Goal: Use online tool/utility: Utilize a website feature to perform a specific function

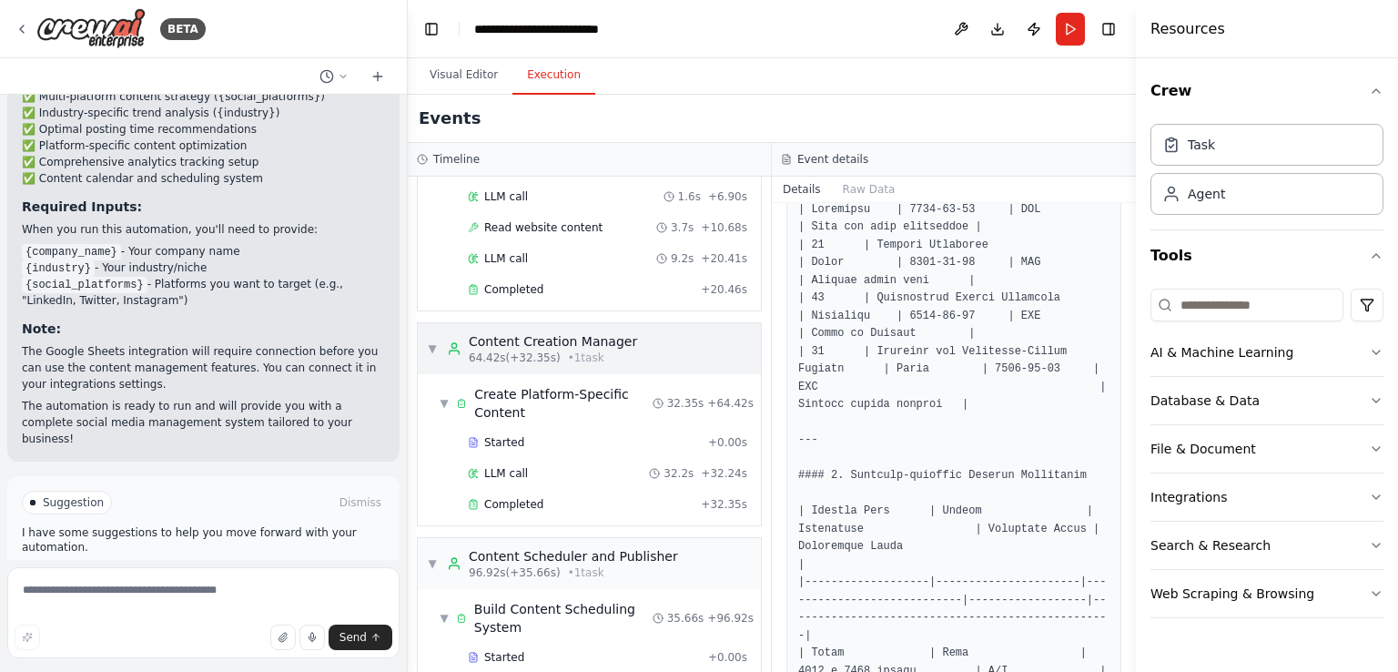
click at [435, 341] on span "▼" at bounding box center [432, 348] width 11 height 15
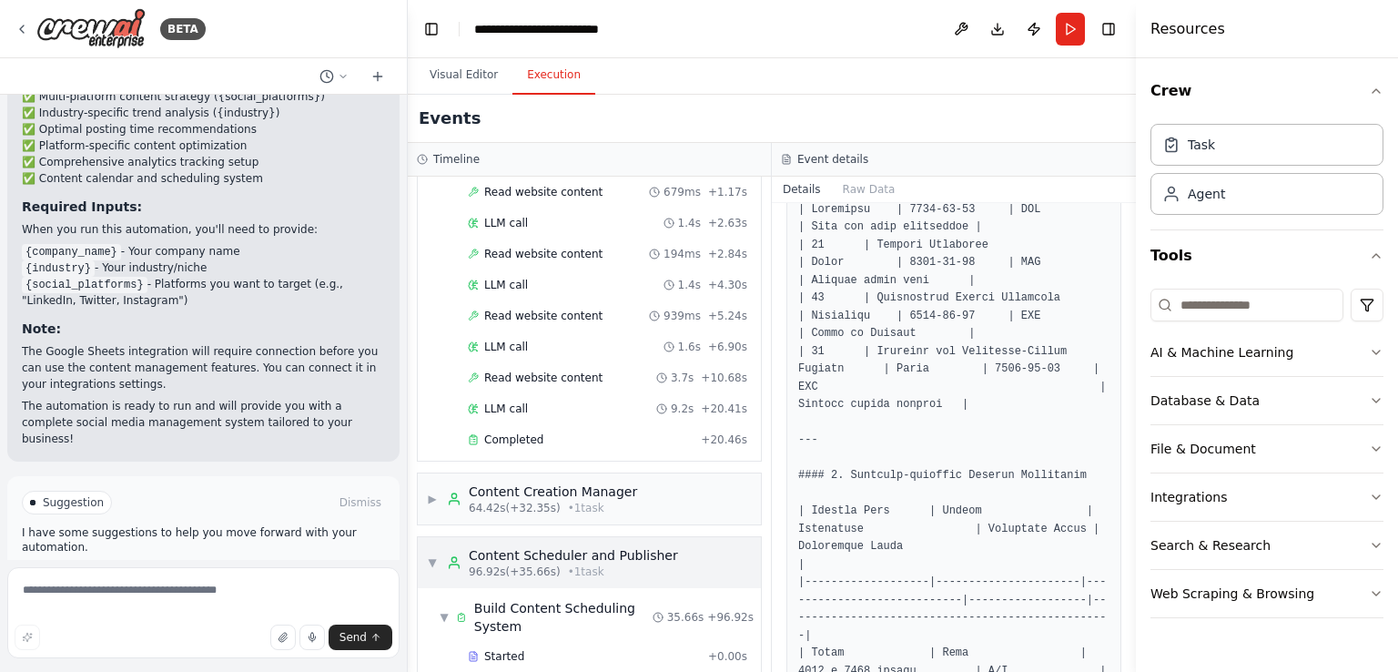
click at [429, 555] on span "▼" at bounding box center [432, 562] width 11 height 15
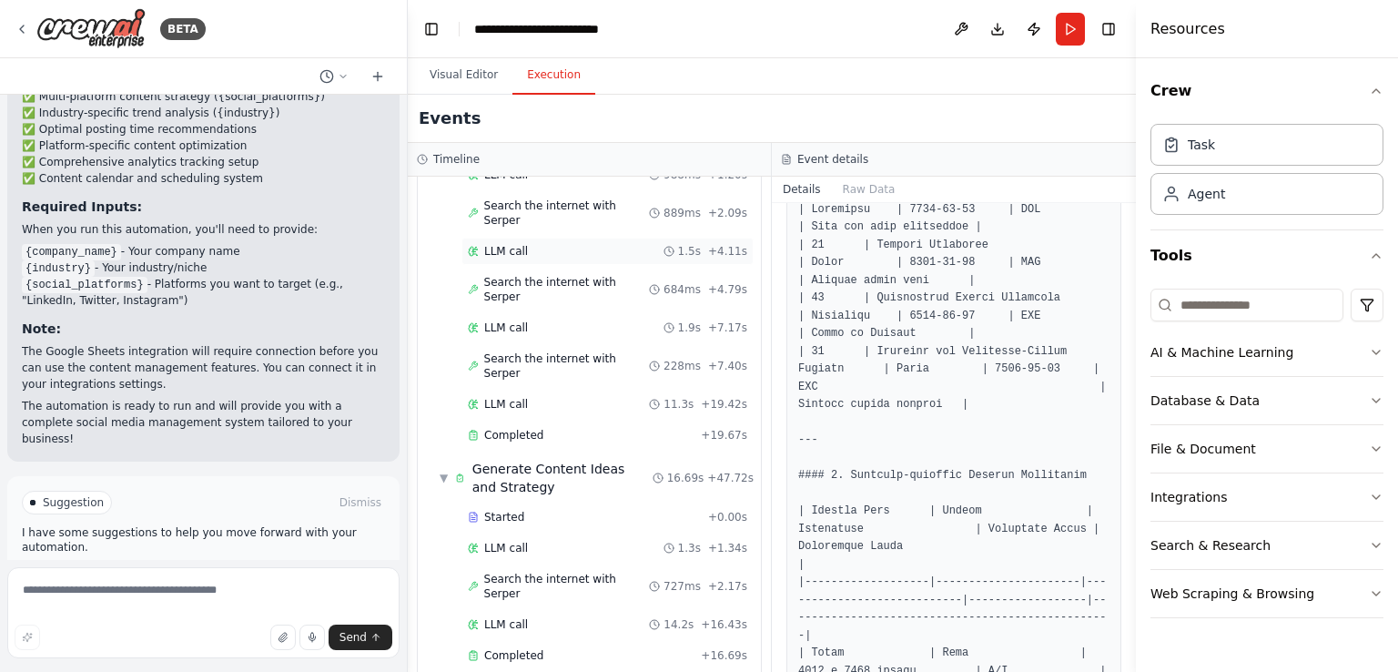
scroll to position [0, 0]
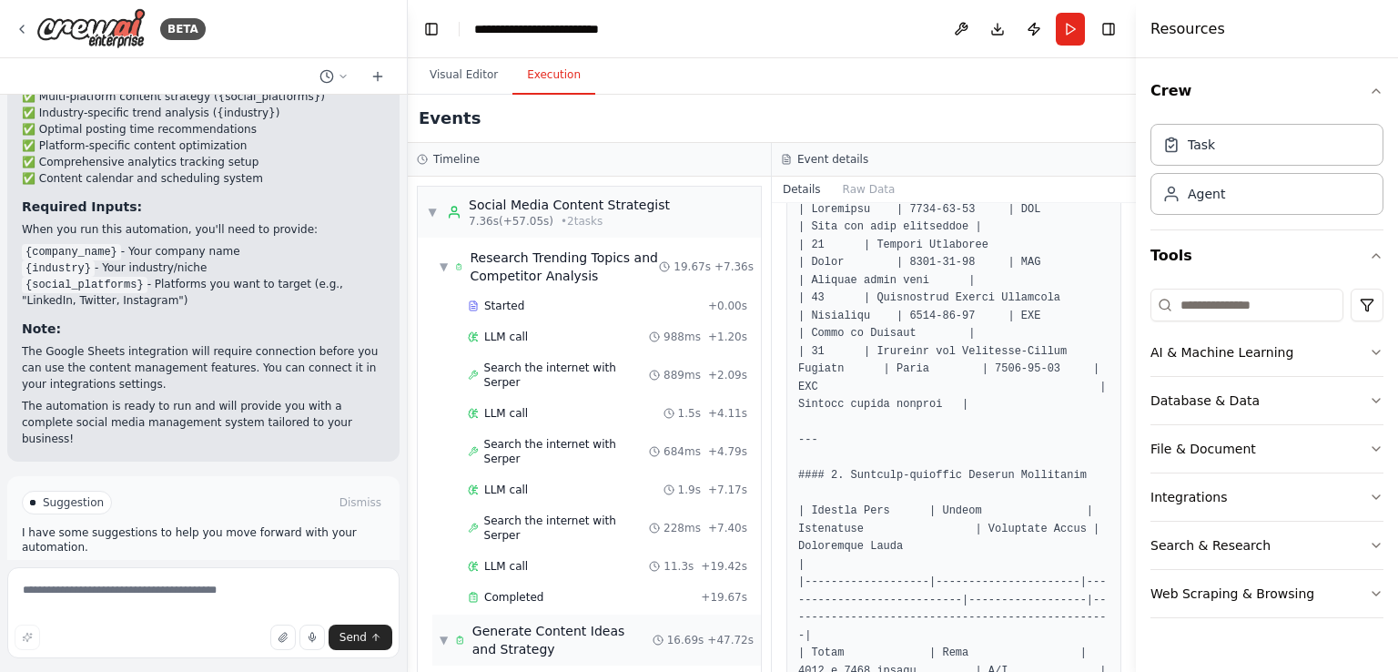
click at [443, 633] on span "▼" at bounding box center [444, 640] width 8 height 15
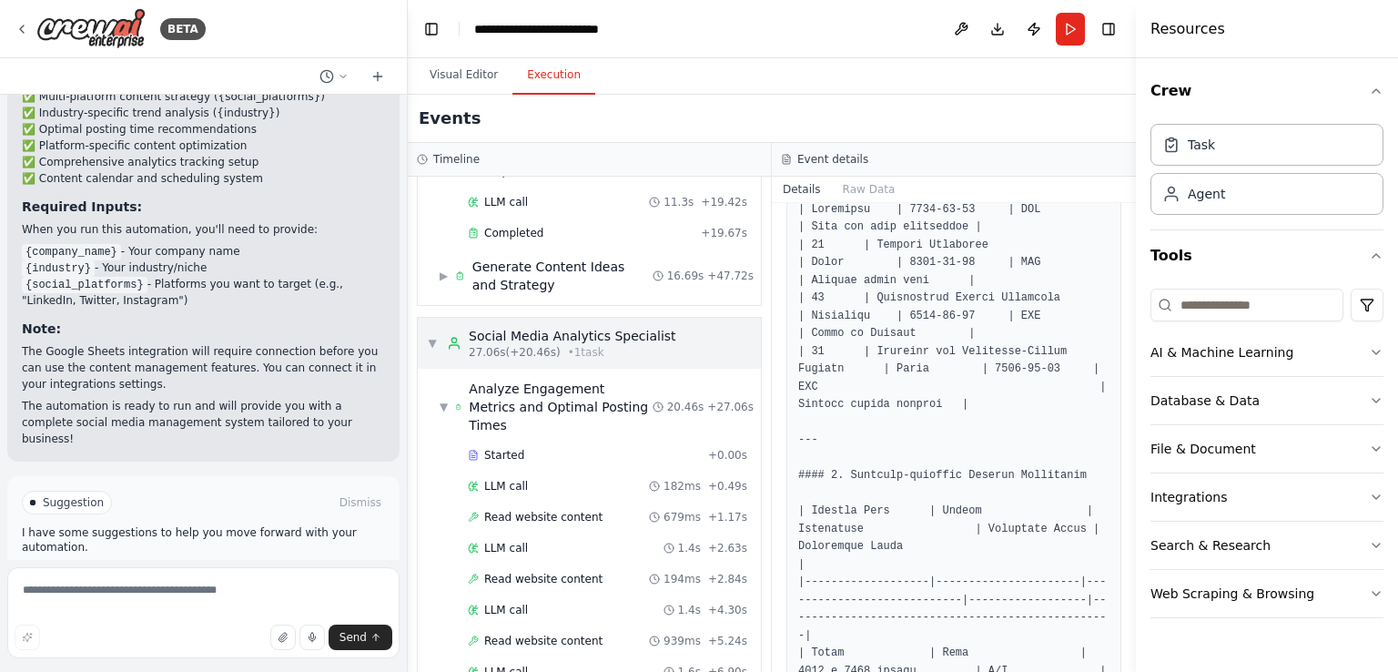
click at [433, 336] on span "▼" at bounding box center [432, 343] width 11 height 15
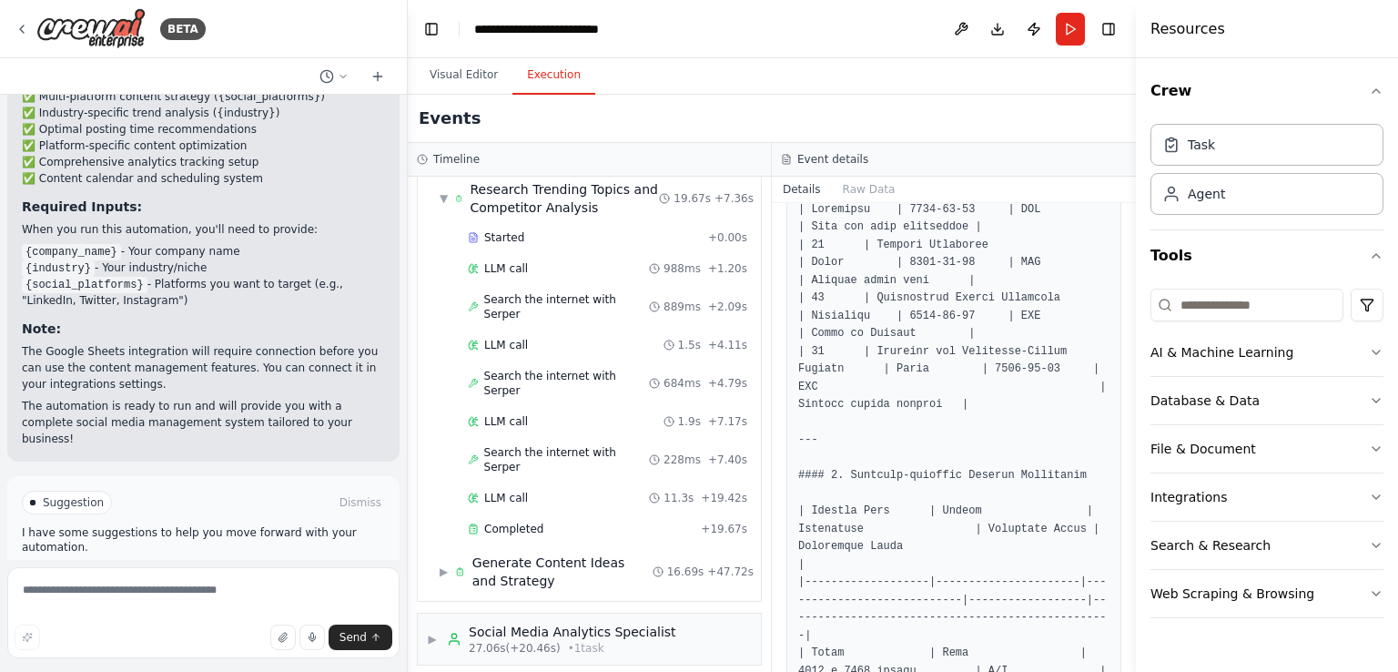
scroll to position [0, 0]
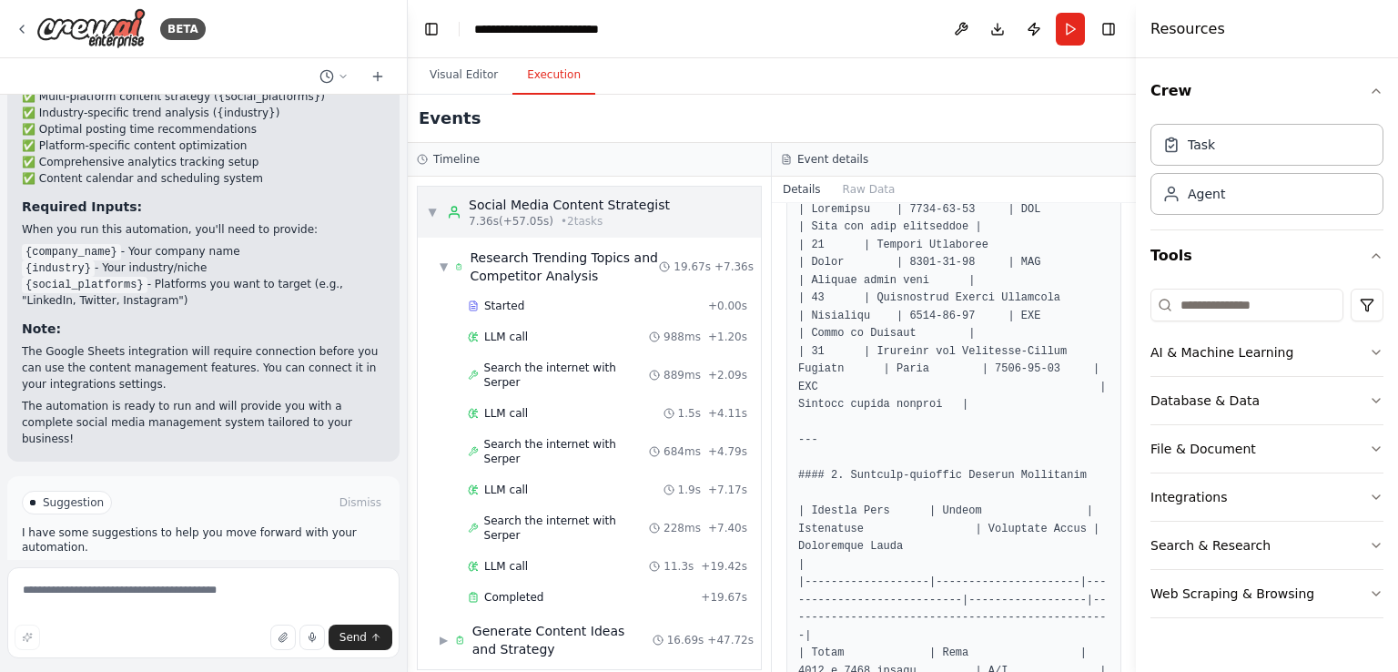
click at [431, 212] on span "▼" at bounding box center [432, 212] width 11 height 15
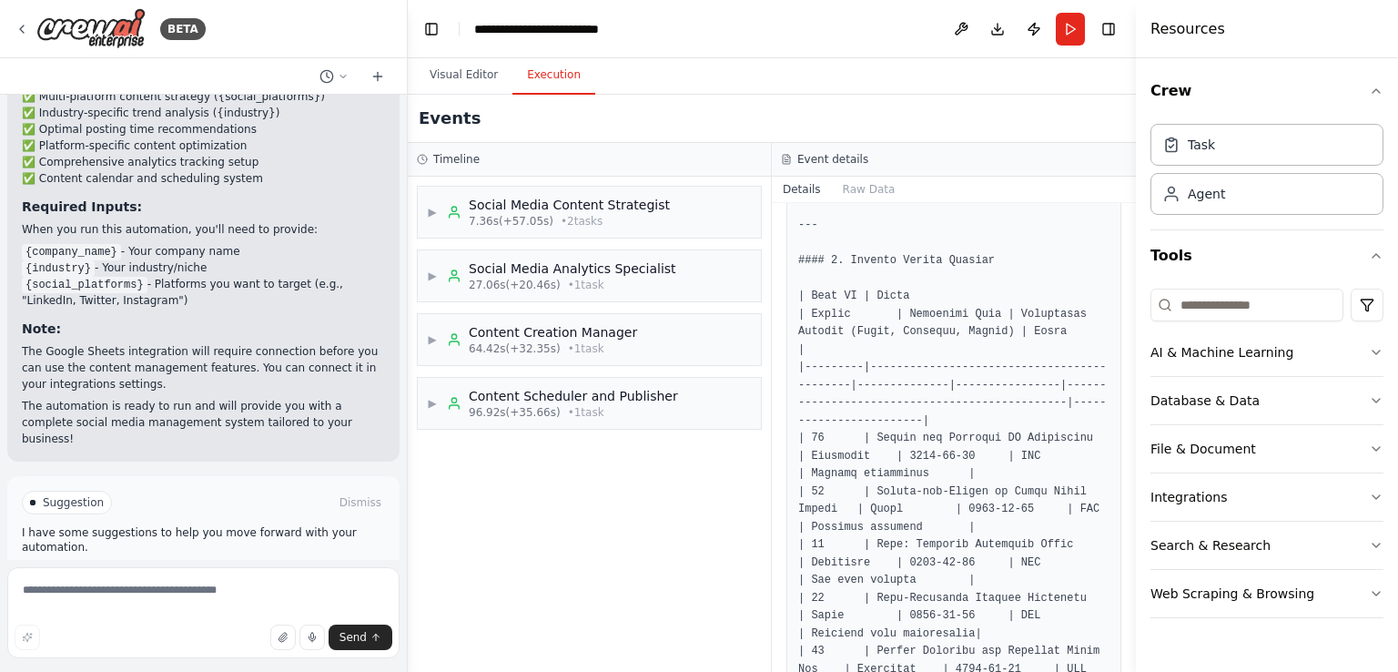
scroll to position [1730, 0]
click at [591, 296] on div "▶ Social Media Analytics Specialist 27.06s (+20.46s) • 1 task" at bounding box center [589, 275] width 343 height 51
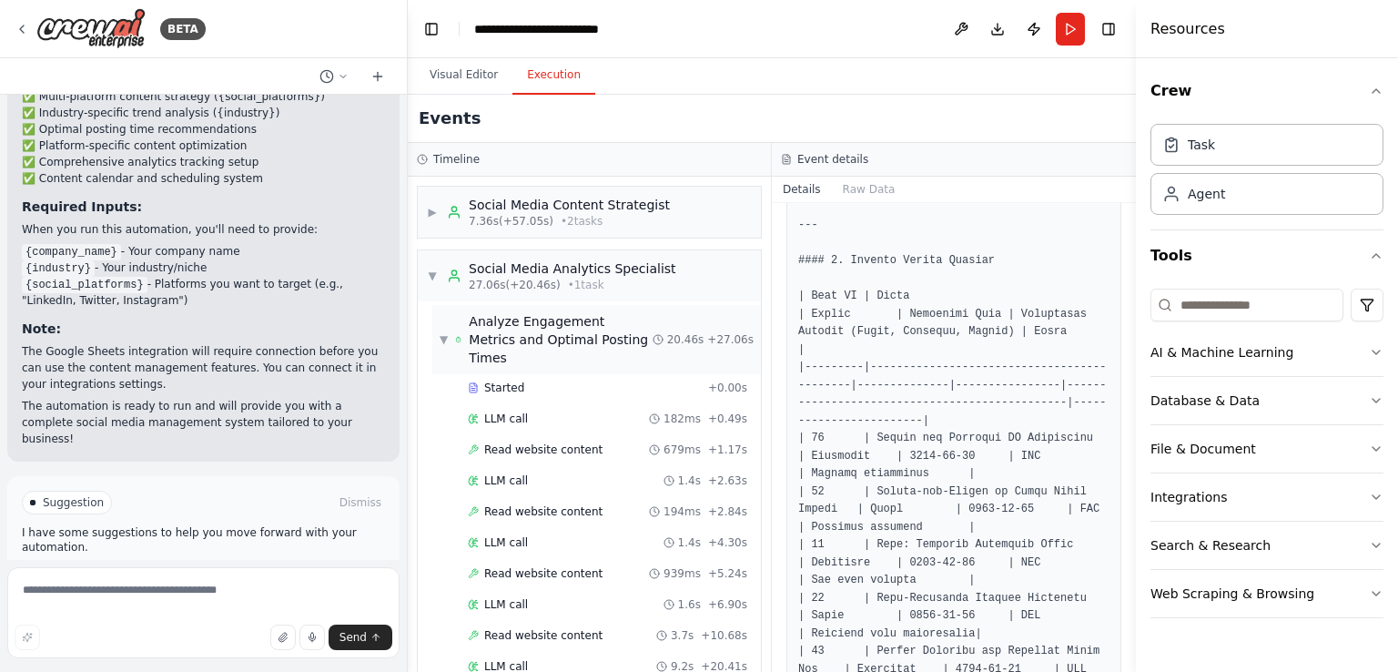
click at [503, 320] on span "Analyze Engagement Metrics and Optimal Posting Times" at bounding box center [560, 339] width 183 height 55
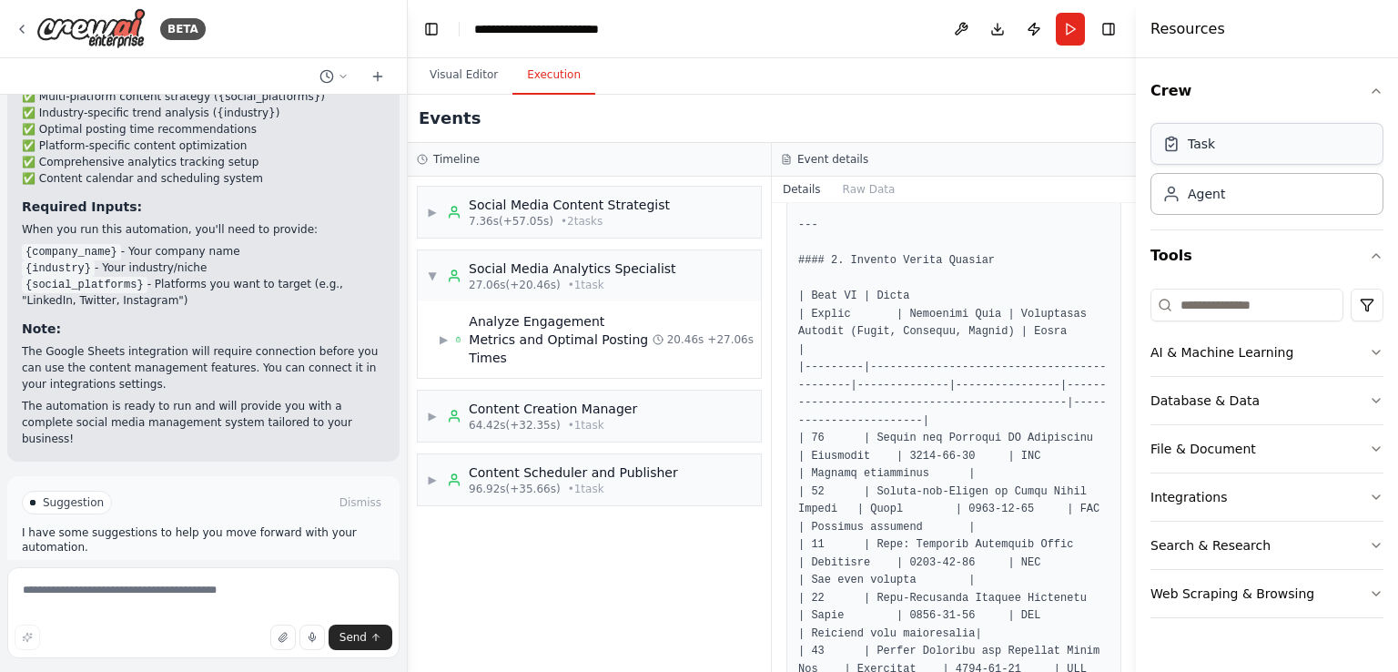
click at [1197, 152] on div "Task" at bounding box center [1201, 144] width 27 height 18
click at [1201, 153] on div "Task" at bounding box center [1267, 144] width 233 height 42
click at [1192, 199] on div "Agent" at bounding box center [1206, 193] width 37 height 18
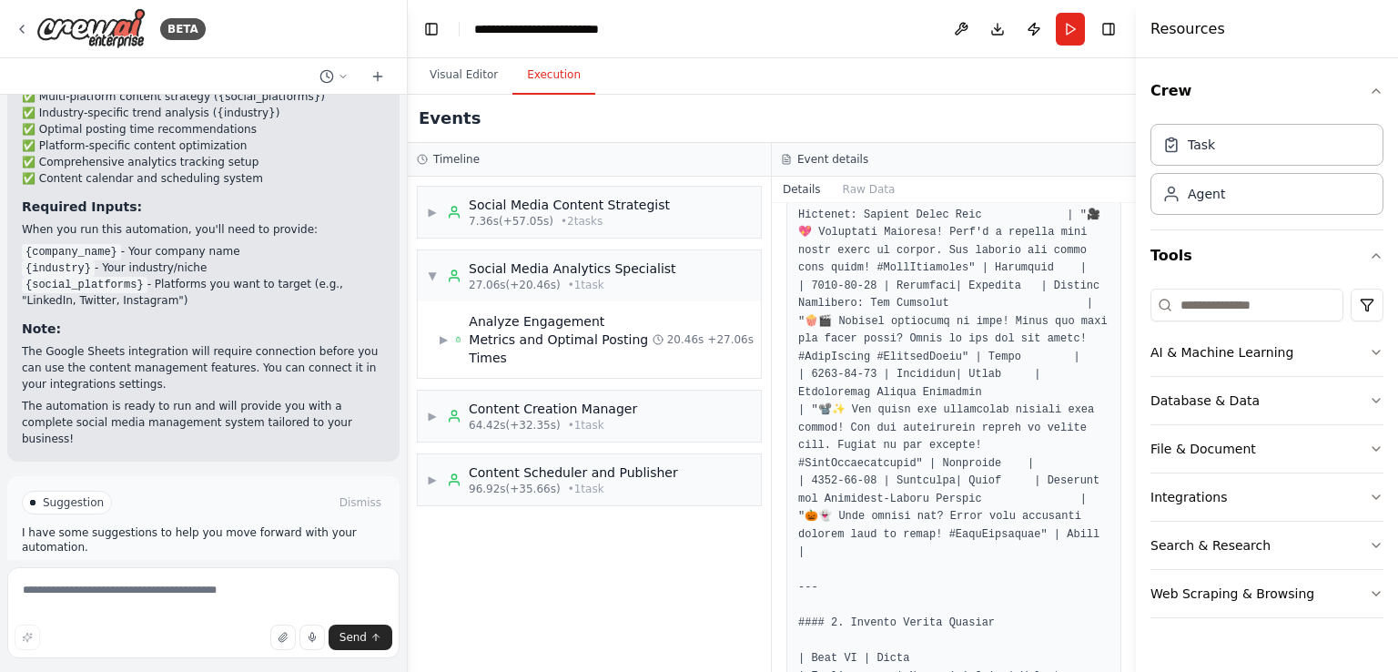
scroll to position [1365, 0]
click at [469, 70] on button "Visual Editor" at bounding box center [463, 75] width 97 height 38
